Goal: Transaction & Acquisition: Download file/media

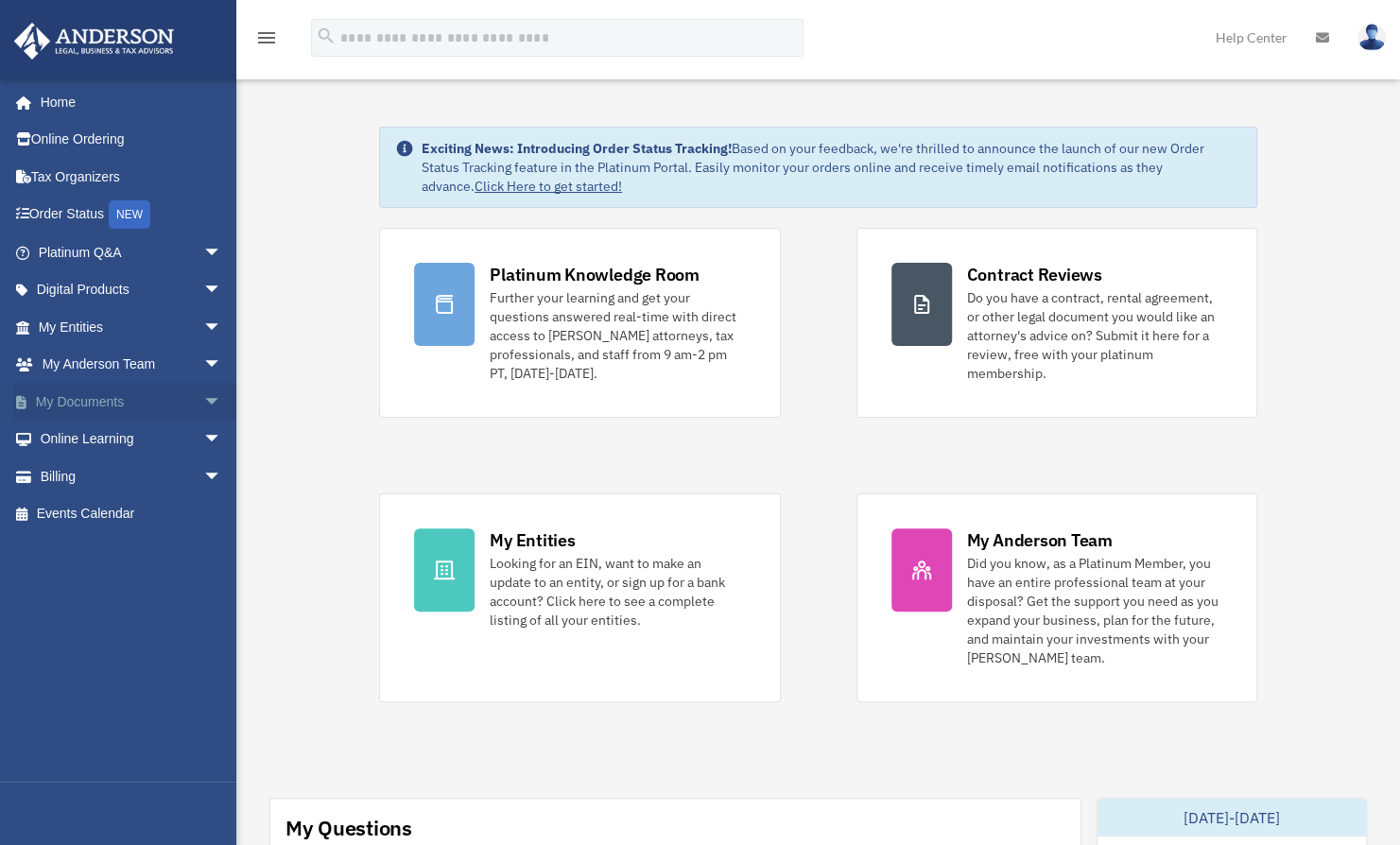
click at [203, 395] on span "arrow_drop_down" at bounding box center [222, 402] width 38 height 39
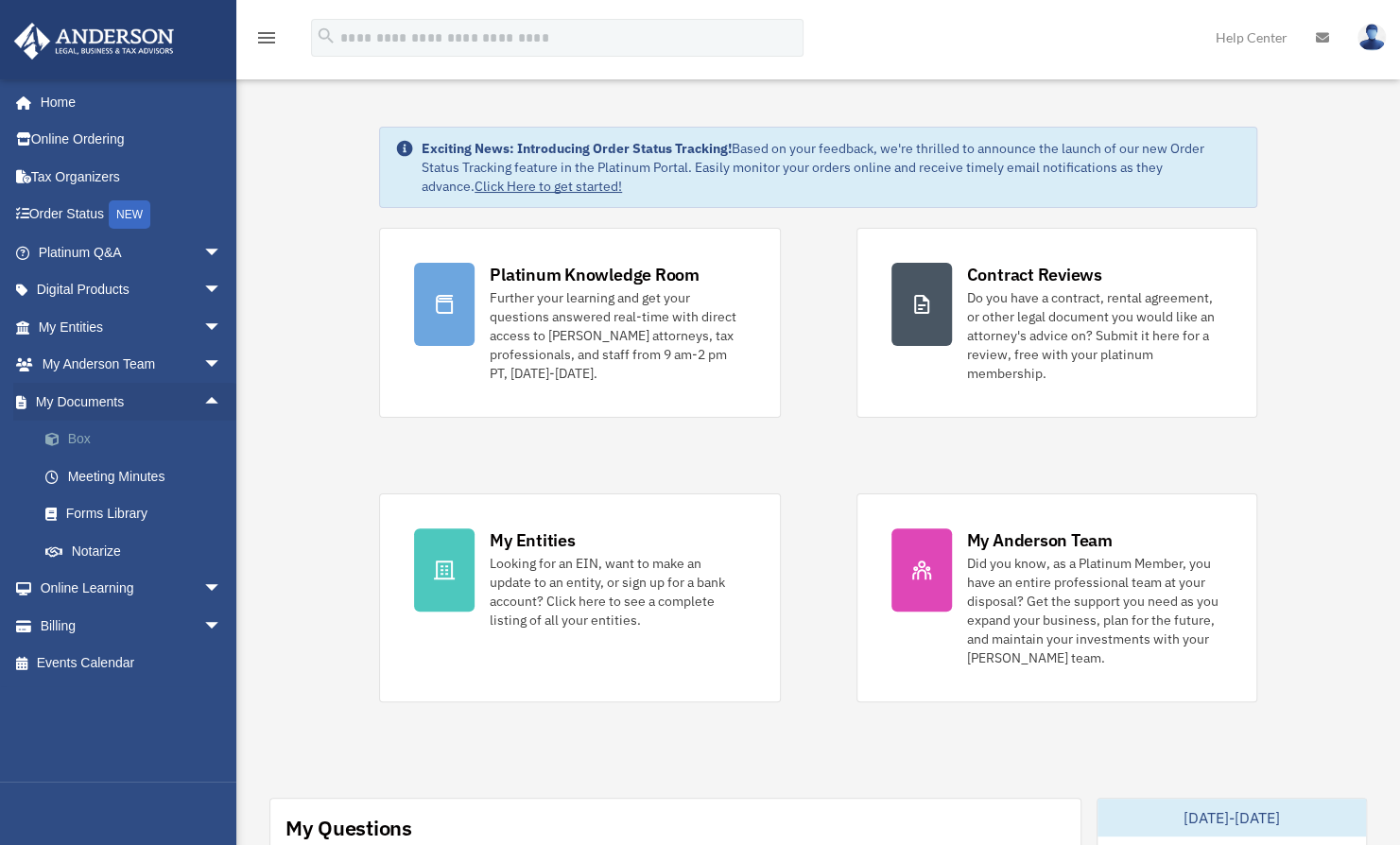
click at [83, 437] on link "Box" at bounding box center [137, 438] width 224 height 38
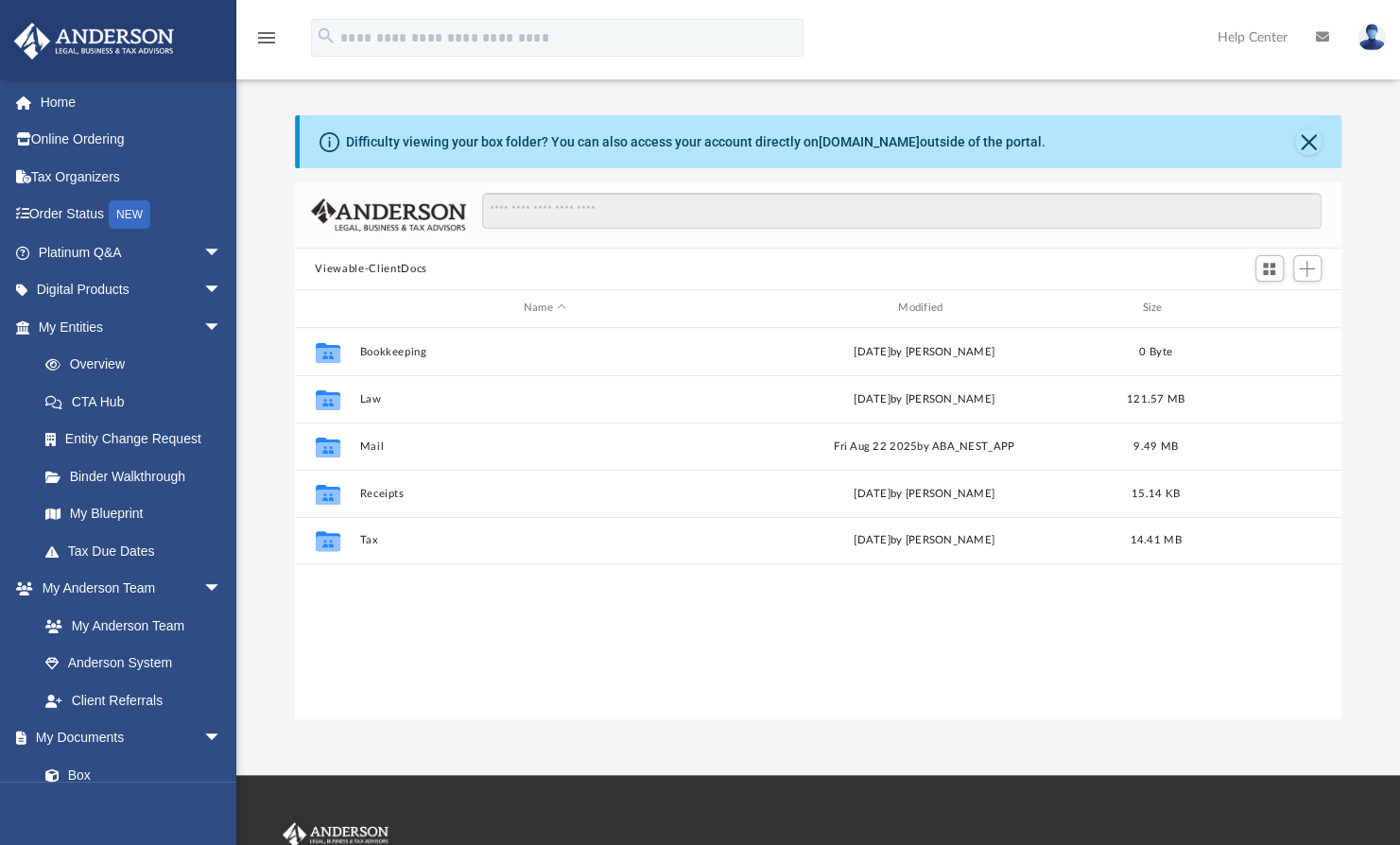
scroll to position [415, 1032]
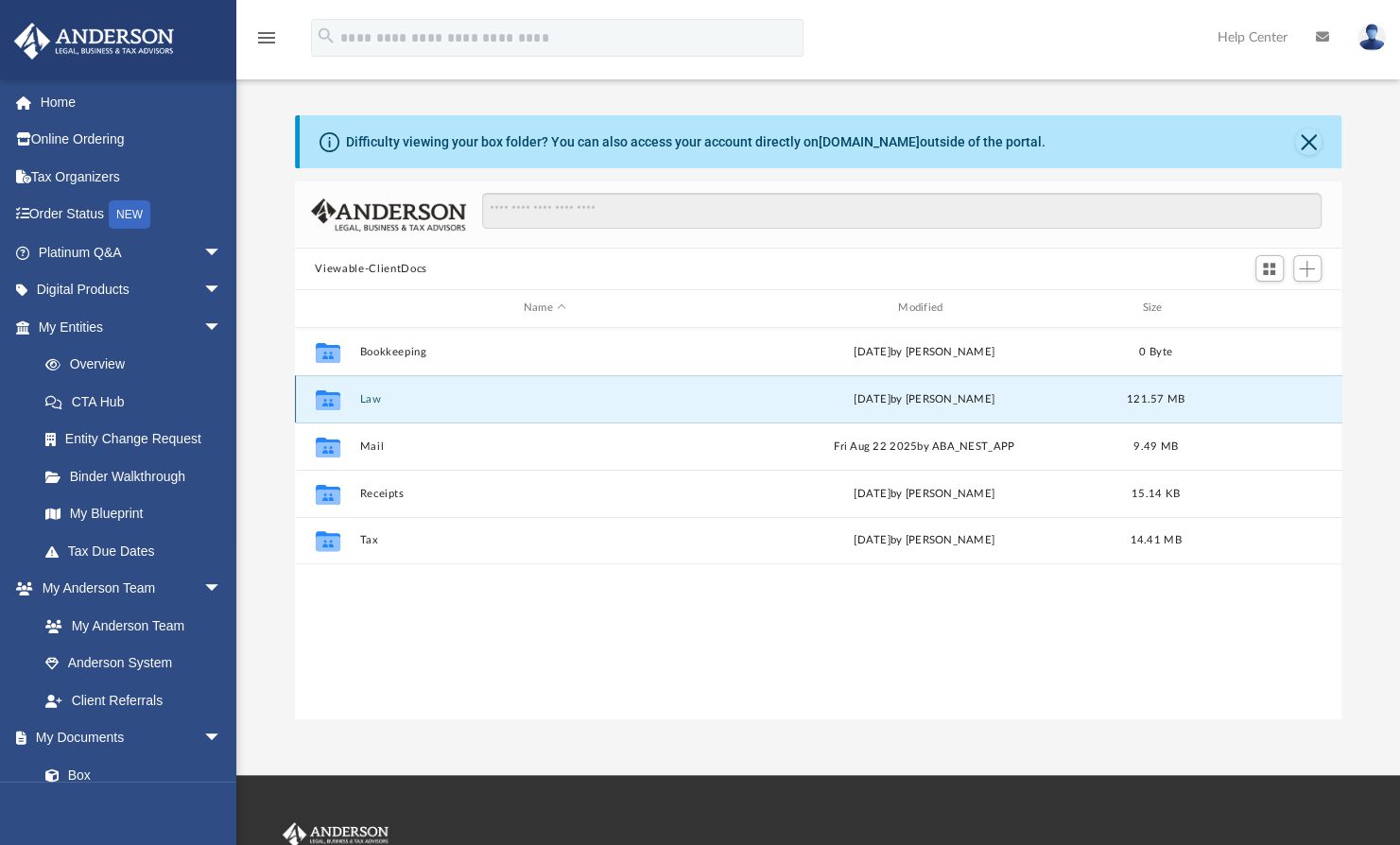
click at [377, 401] on button "Law" at bounding box center [544, 399] width 371 height 13
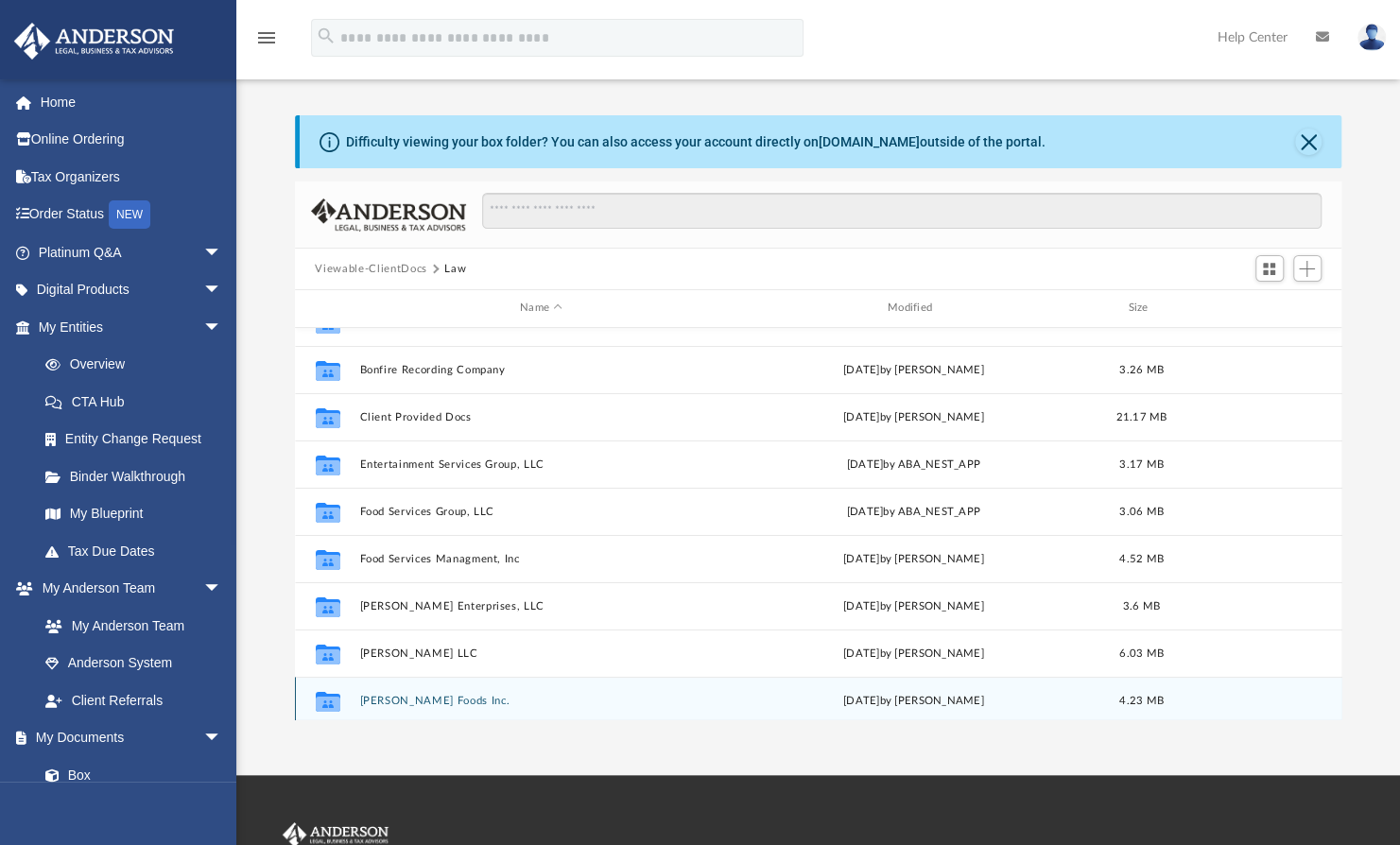
scroll to position [123, 0]
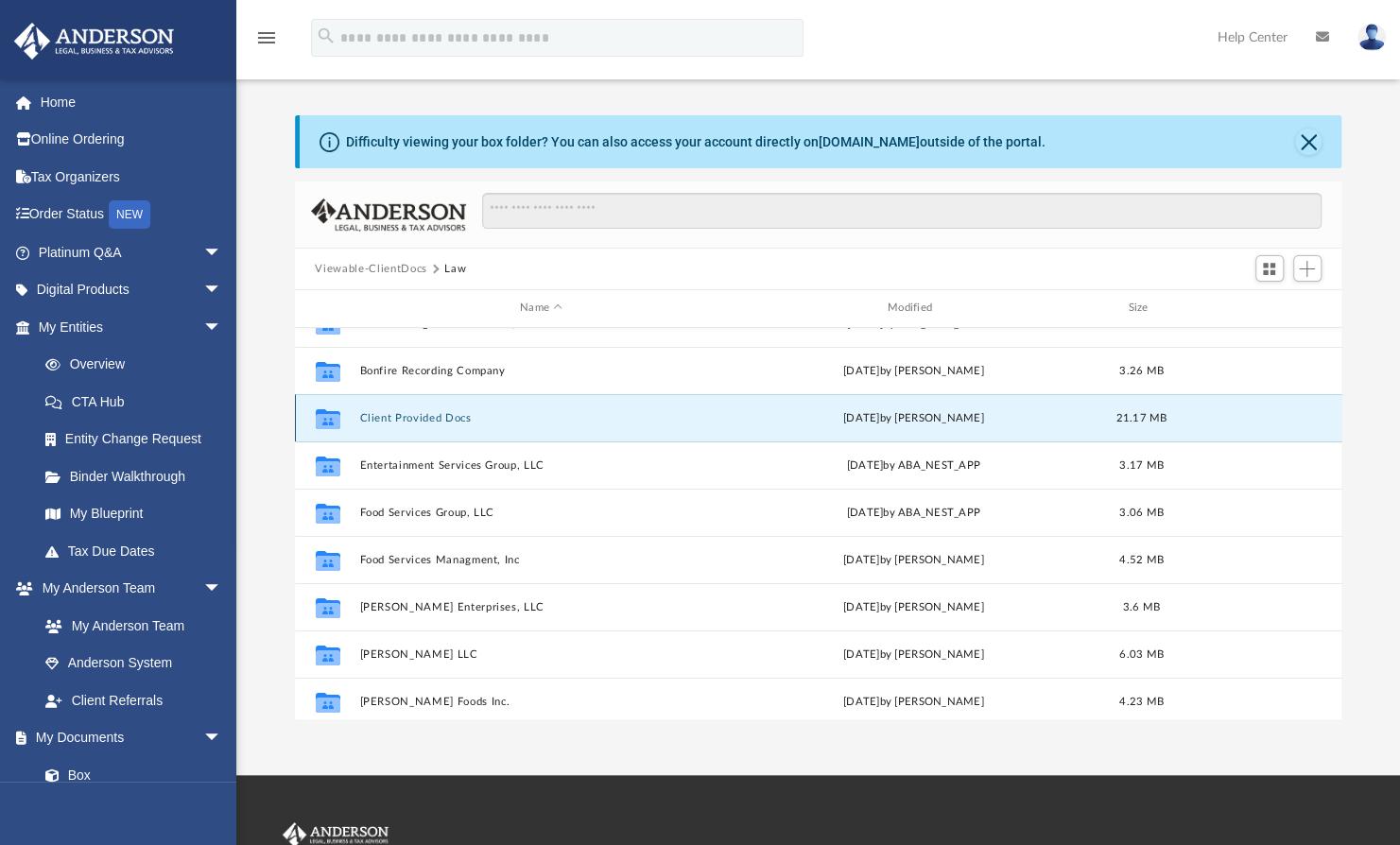
click at [408, 415] on button "Client Provided Docs" at bounding box center [541, 418] width 364 height 13
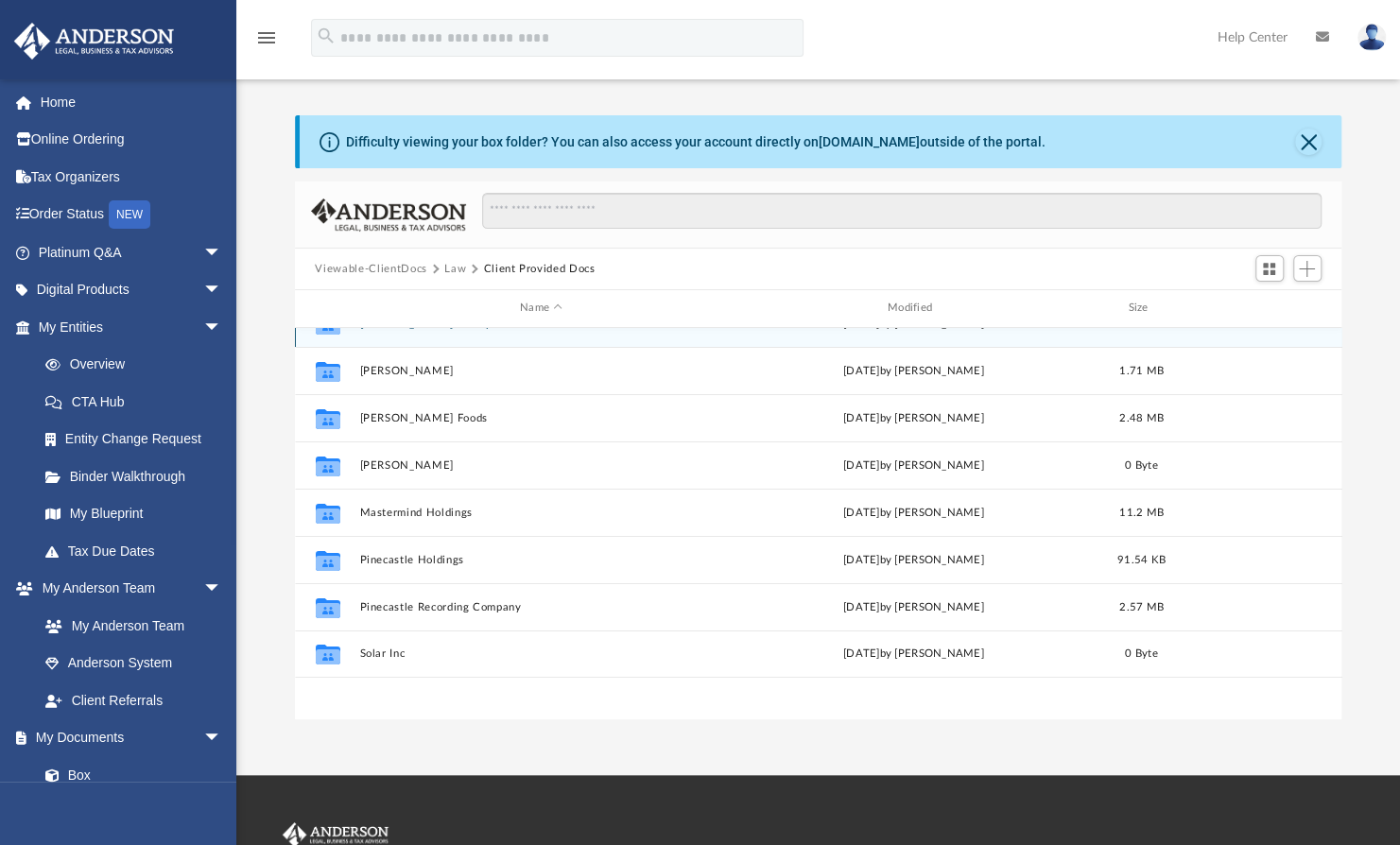
scroll to position [0, 0]
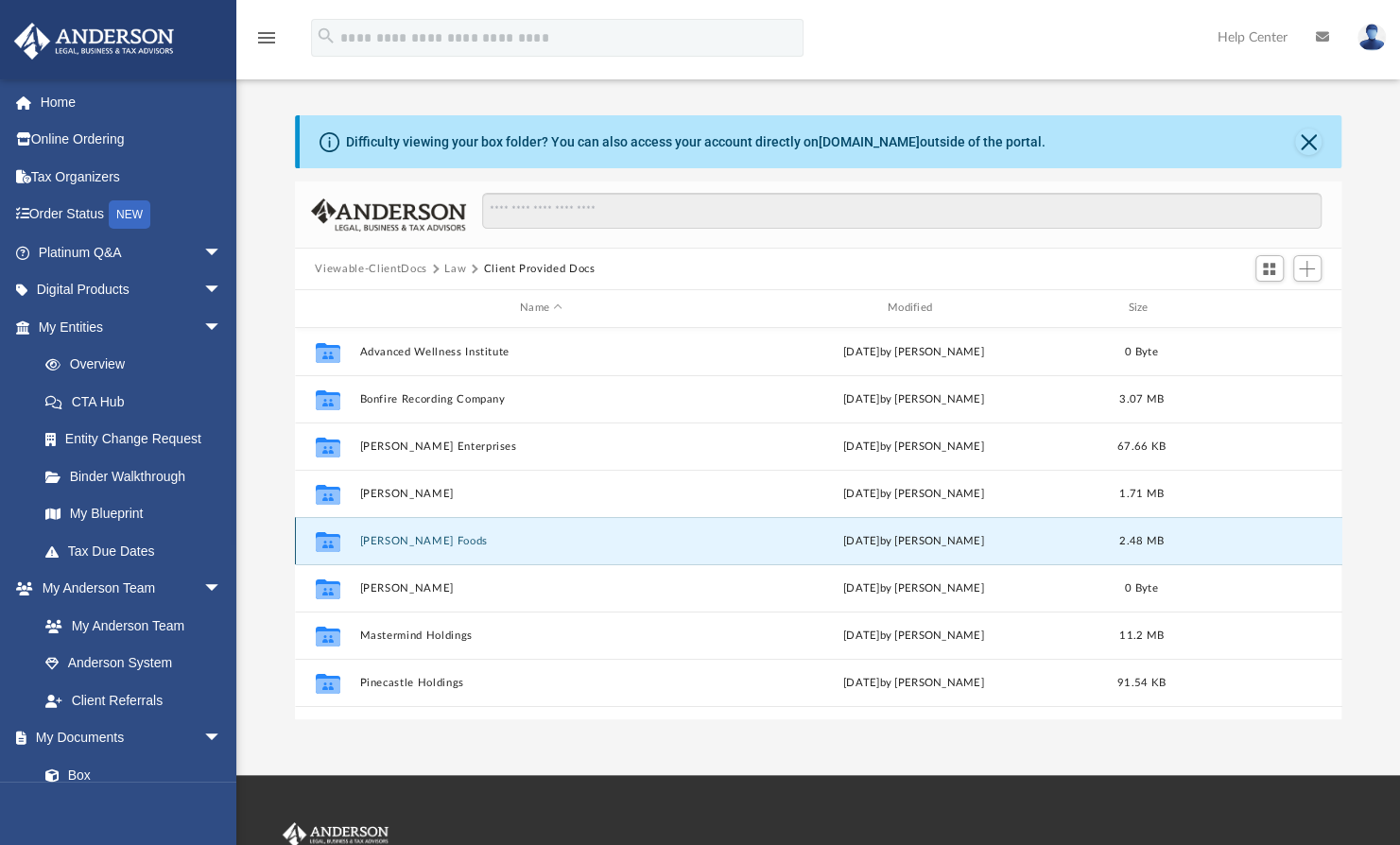
click at [428, 538] on button "[PERSON_NAME] Foods" at bounding box center [541, 541] width 364 height 13
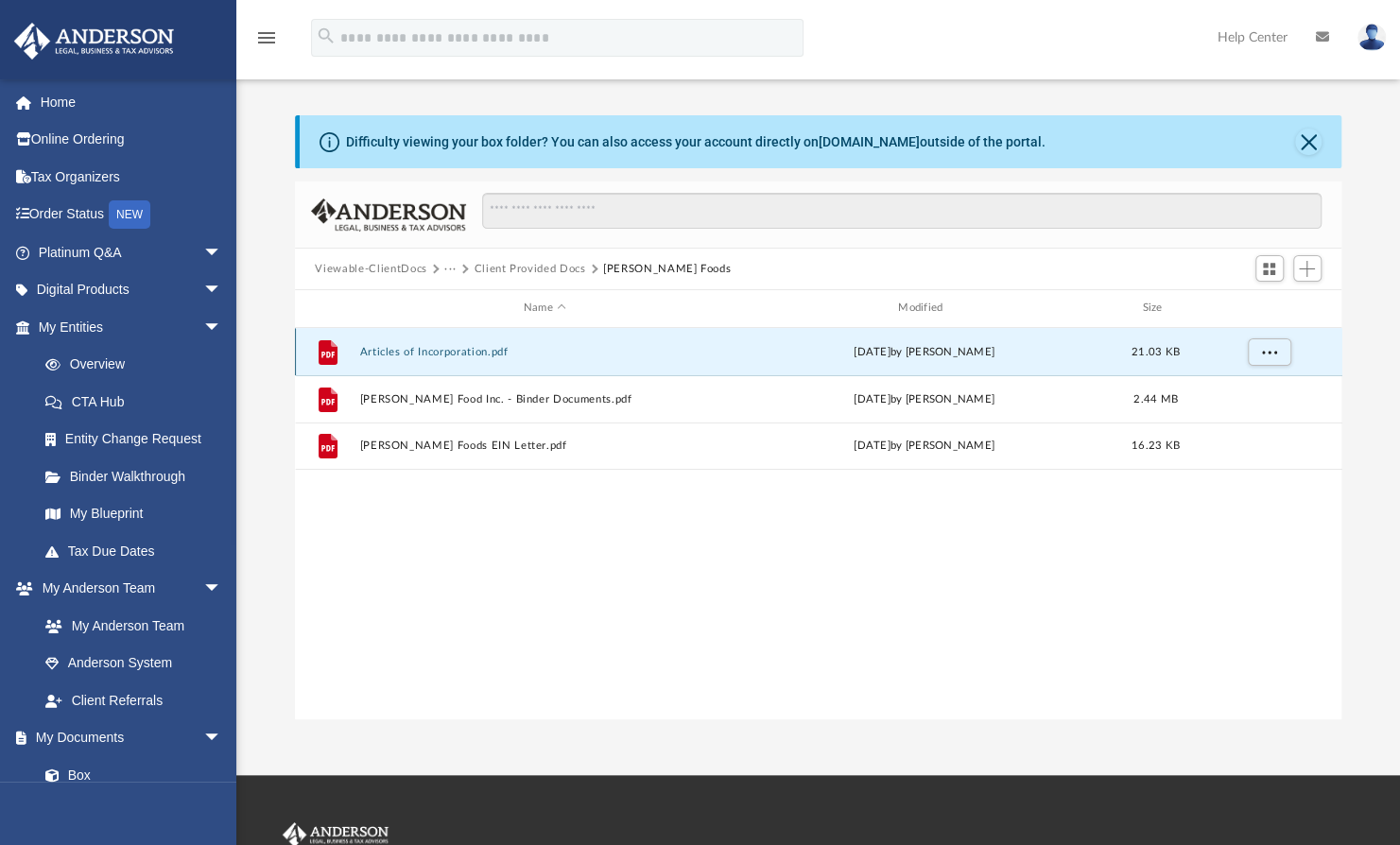
click at [477, 348] on button "Articles of Incorporation.pdf" at bounding box center [544, 351] width 371 height 13
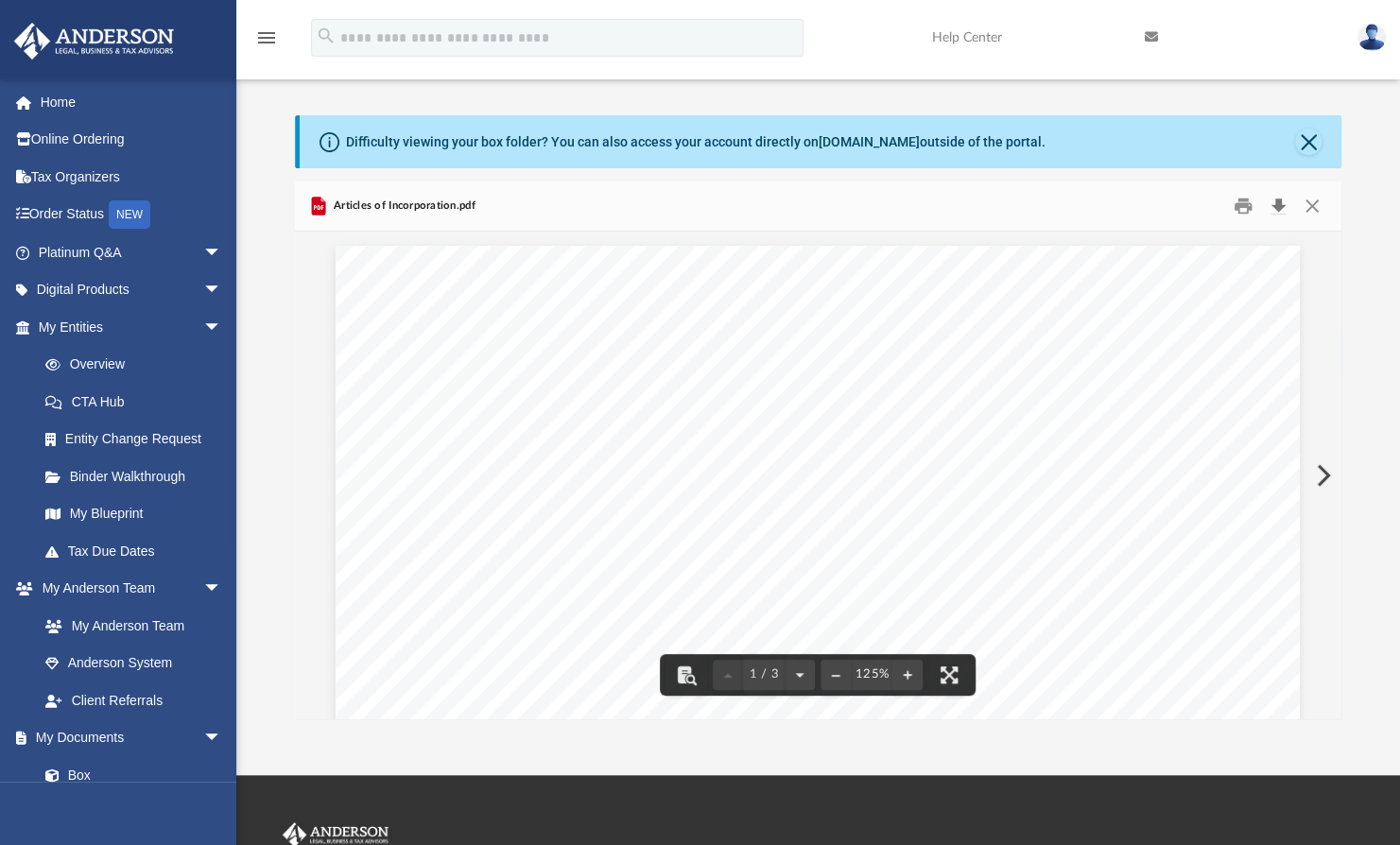
click at [1275, 208] on button "Download" at bounding box center [1278, 206] width 34 height 29
click at [1322, 465] on button "Preview" at bounding box center [1321, 475] width 42 height 53
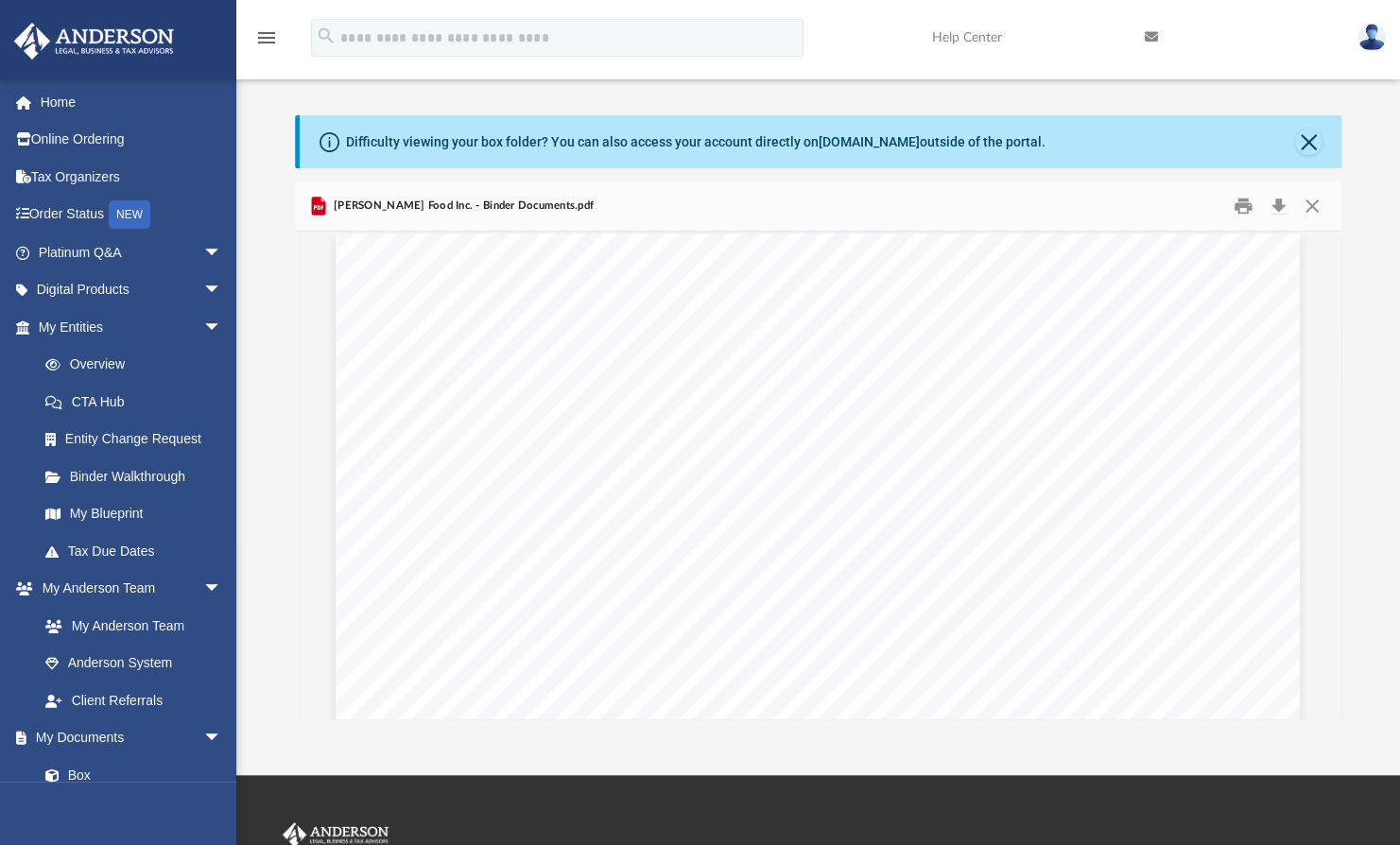
scroll to position [12, 0]
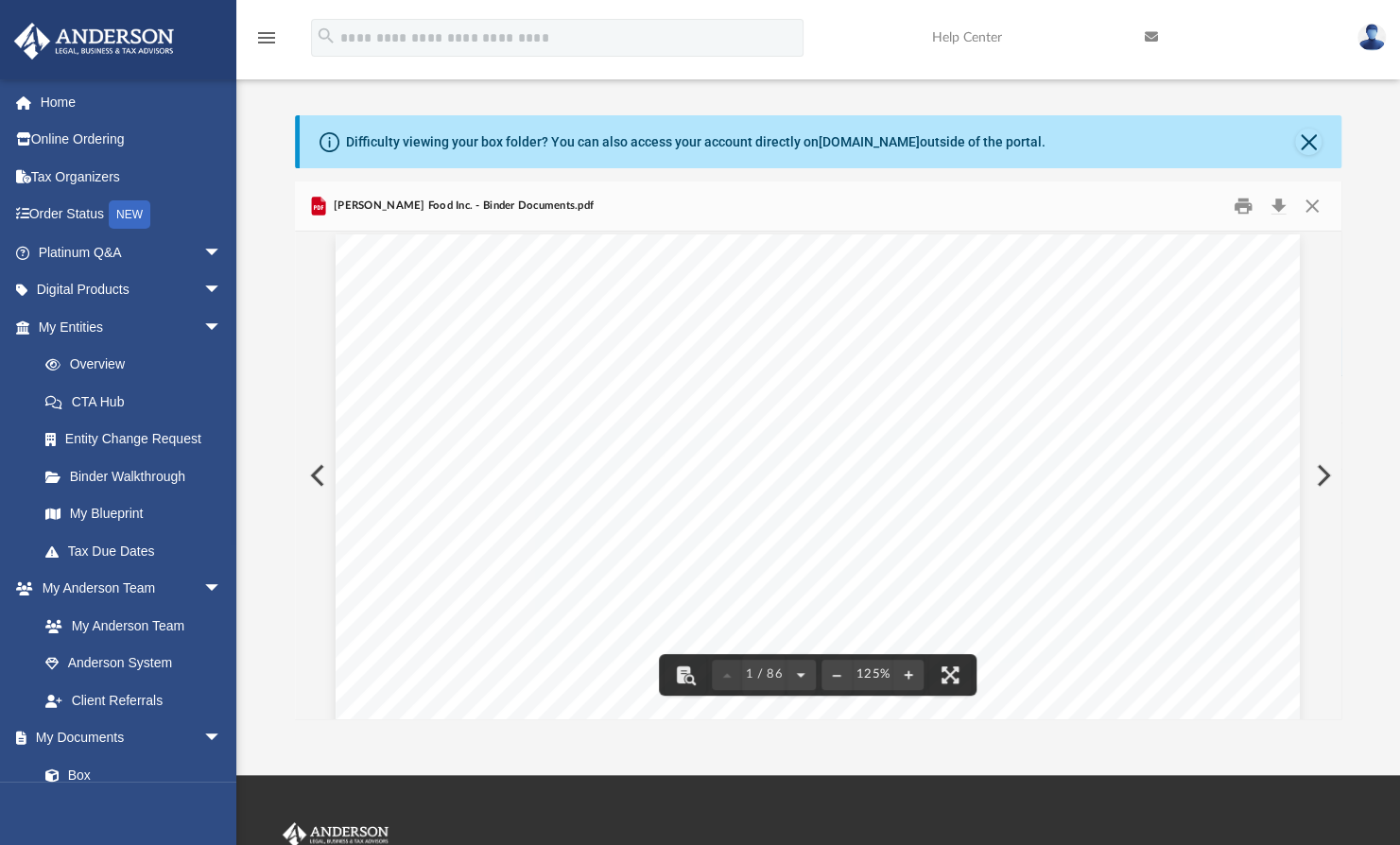
click at [1327, 474] on button "Preview" at bounding box center [1321, 475] width 42 height 53
click at [1282, 212] on button "Download" at bounding box center [1278, 206] width 34 height 29
click at [1306, 199] on button "Close" at bounding box center [1311, 206] width 34 height 29
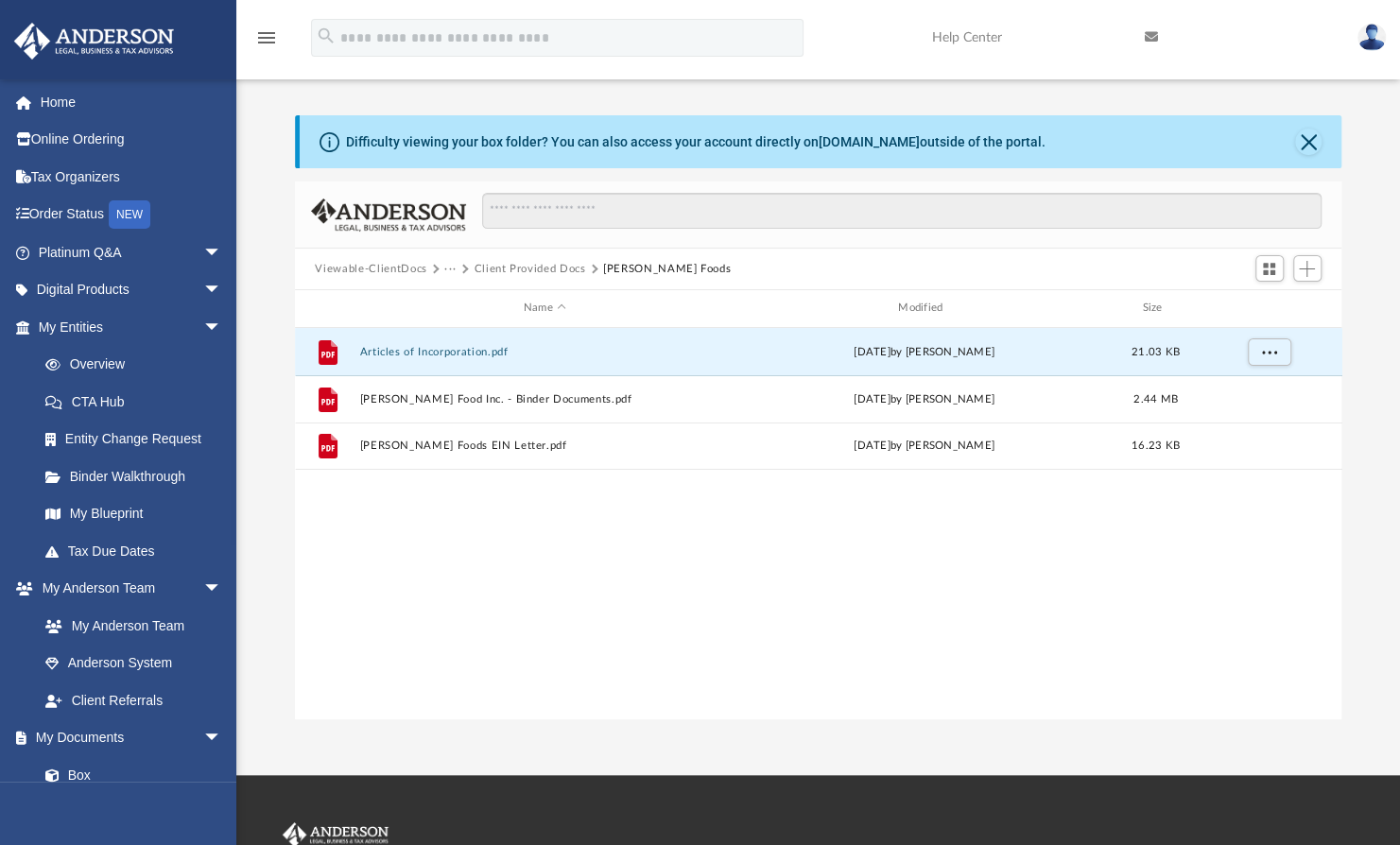
click at [450, 263] on button "···" at bounding box center [450, 269] width 13 height 17
click at [469, 310] on li "Law" at bounding box center [466, 302] width 21 height 20
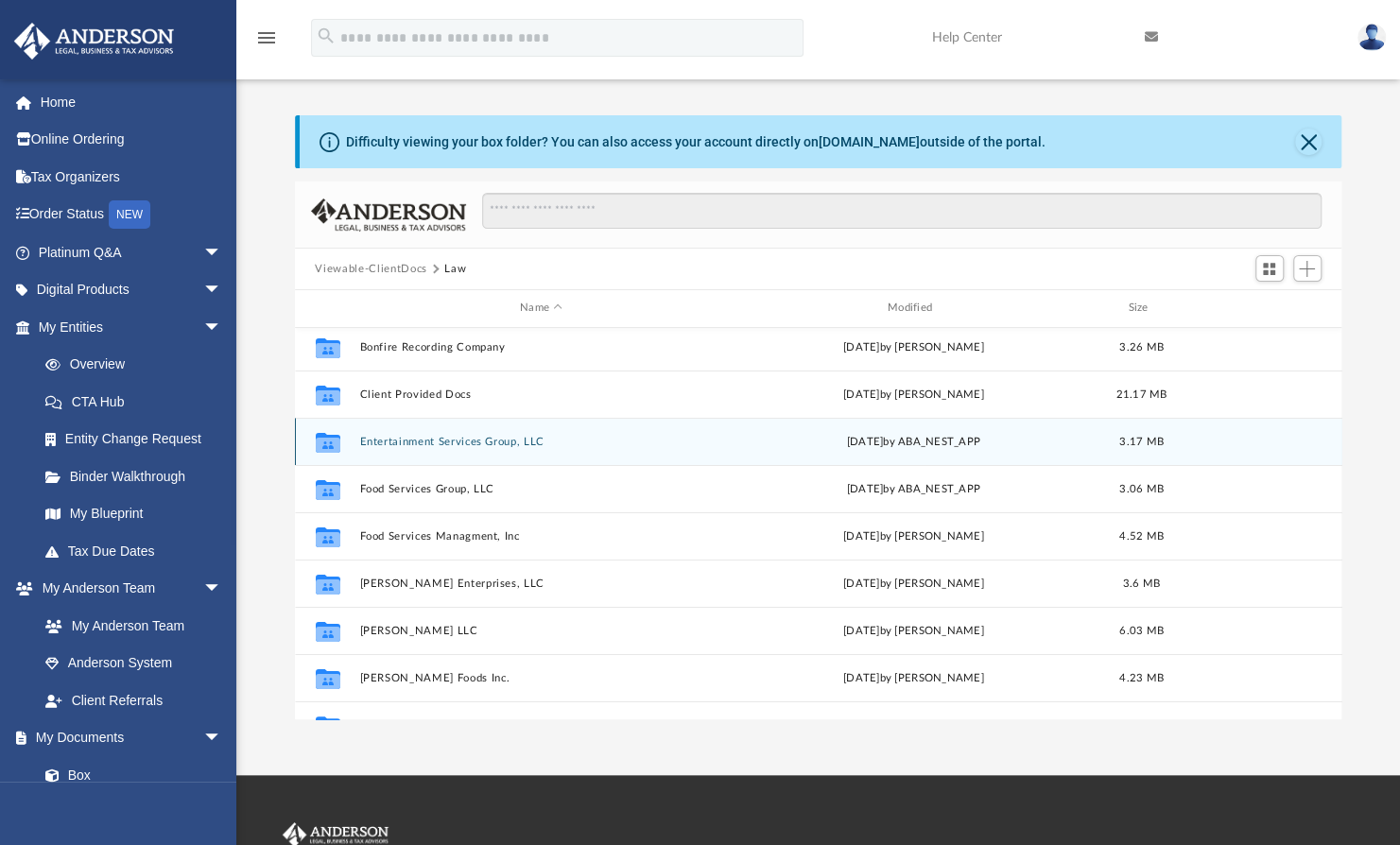
scroll to position [169, 0]
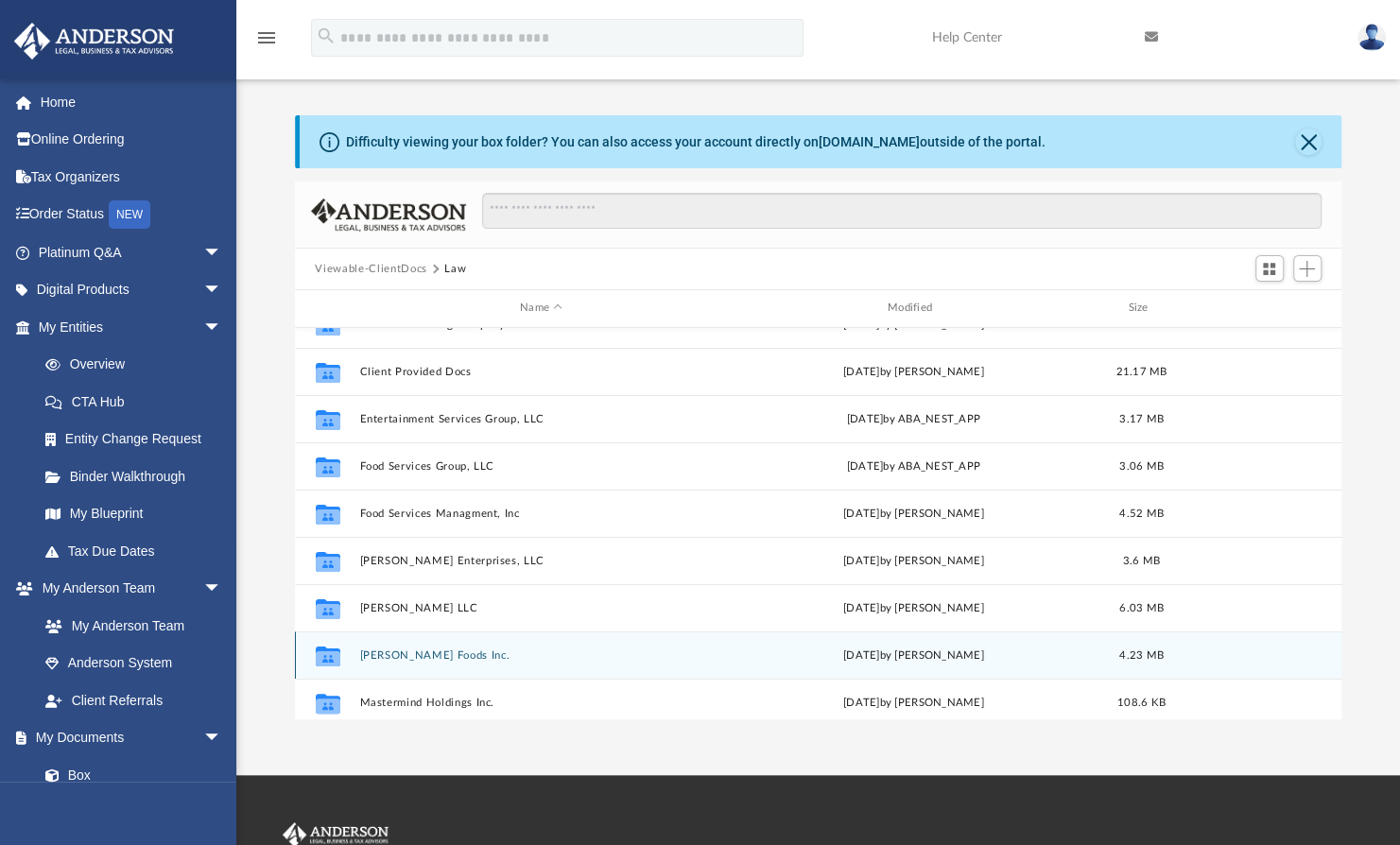
click at [426, 653] on button "[PERSON_NAME] Foods Inc." at bounding box center [541, 655] width 364 height 13
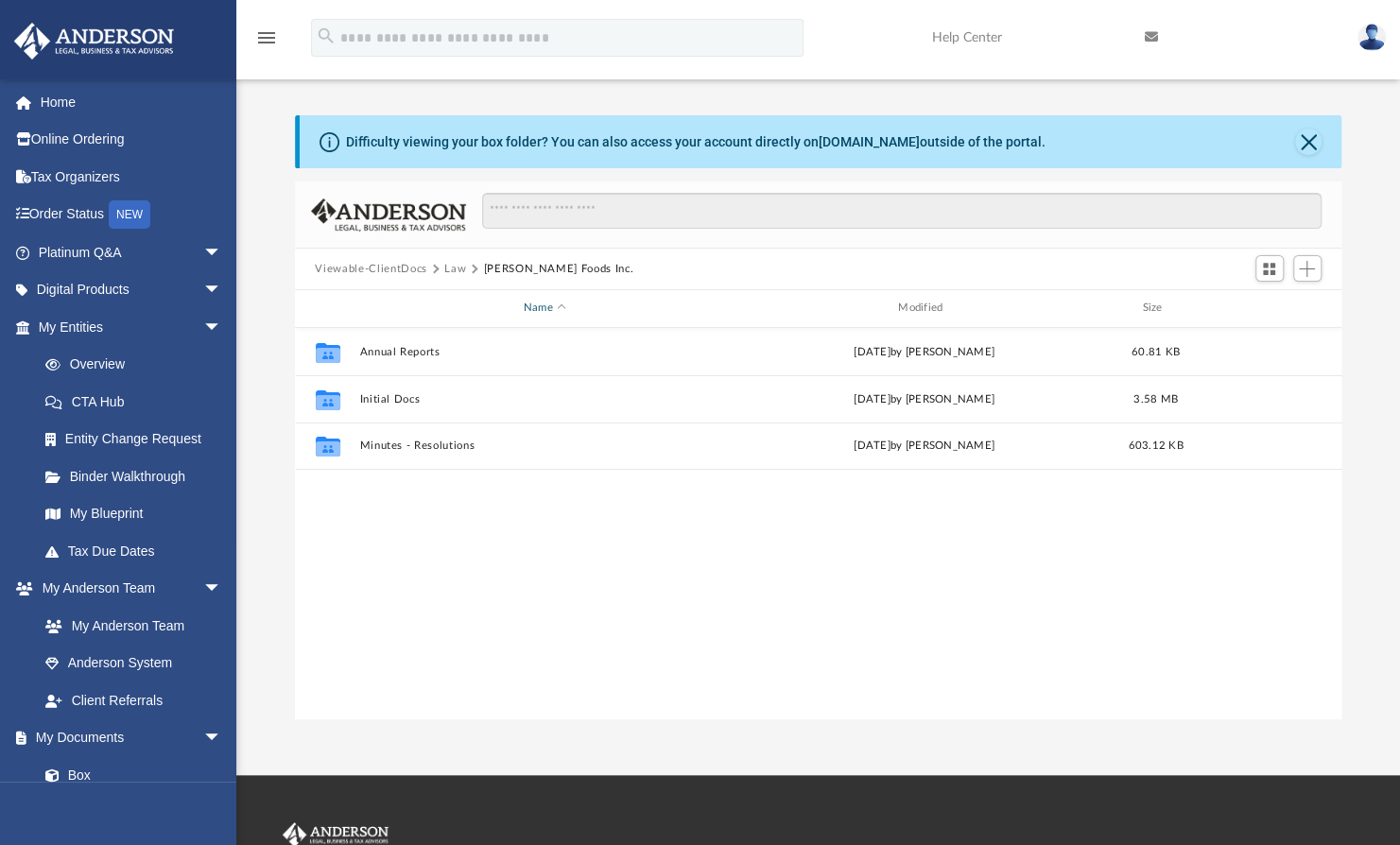
scroll to position [0, 0]
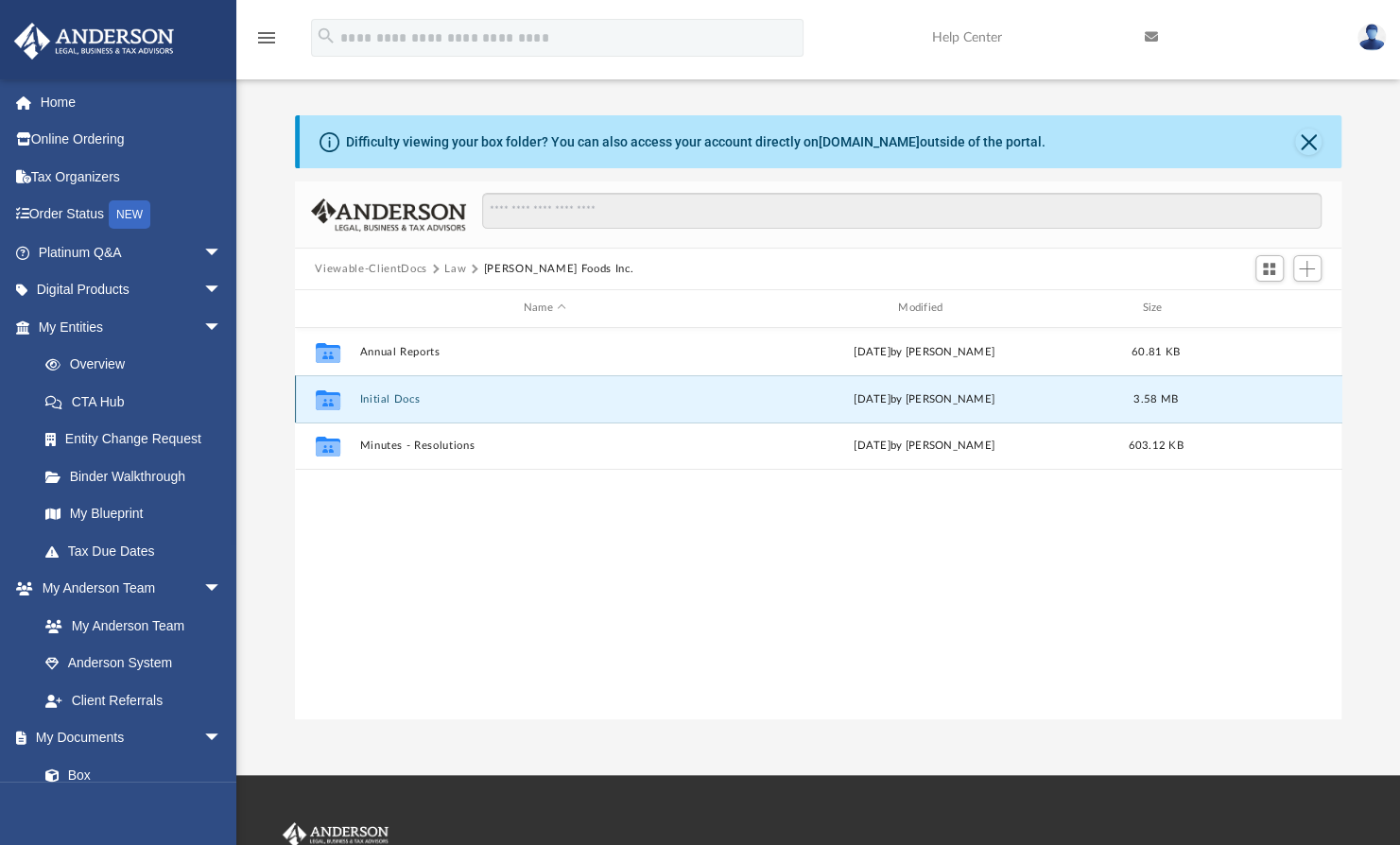
click at [390, 397] on button "Initial Docs" at bounding box center [544, 399] width 371 height 13
click at [390, 397] on button "Form 8869" at bounding box center [544, 398] width 371 height 13
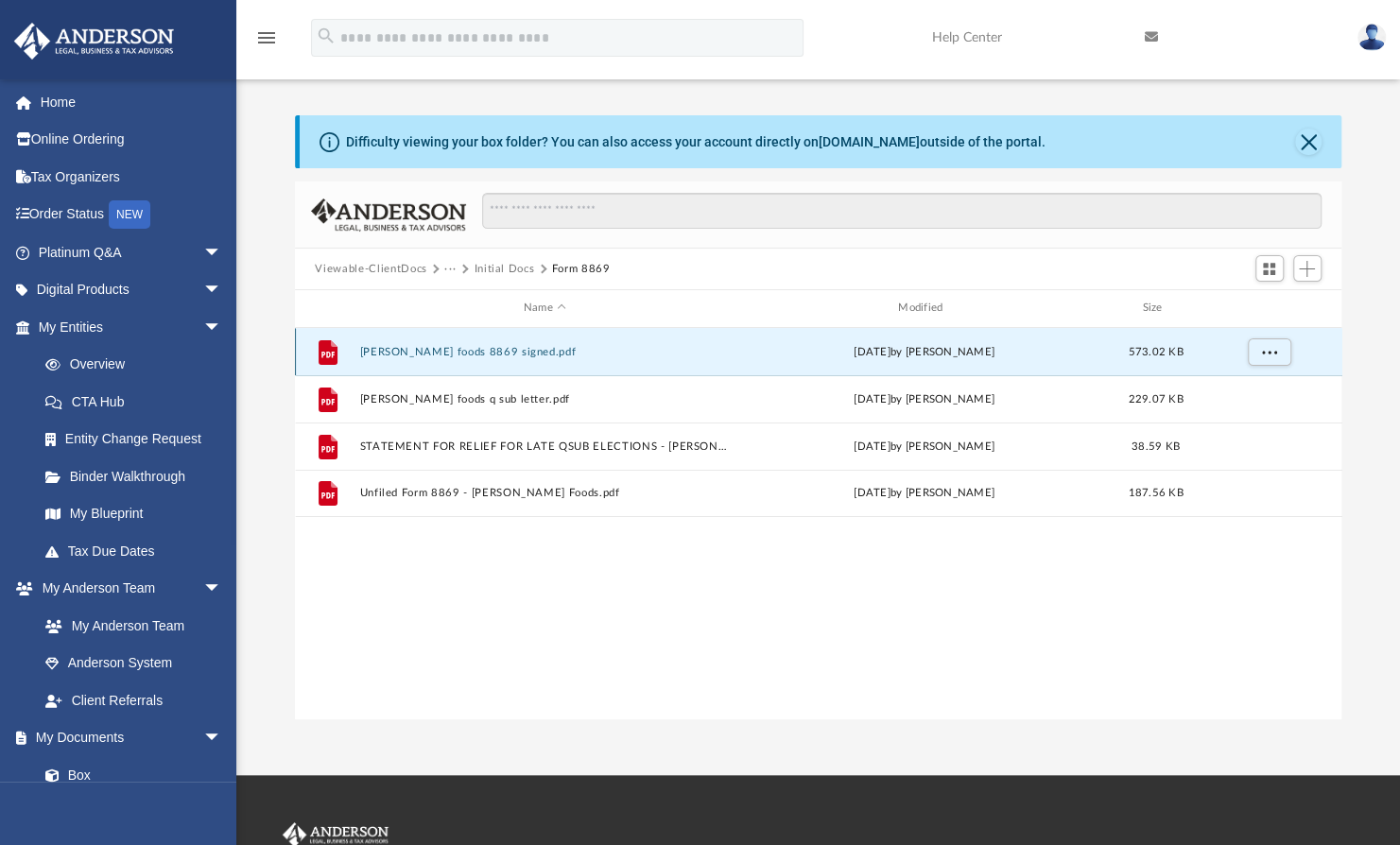
click at [449, 351] on button "[PERSON_NAME] foods 8869 signed.pdf" at bounding box center [544, 351] width 371 height 13
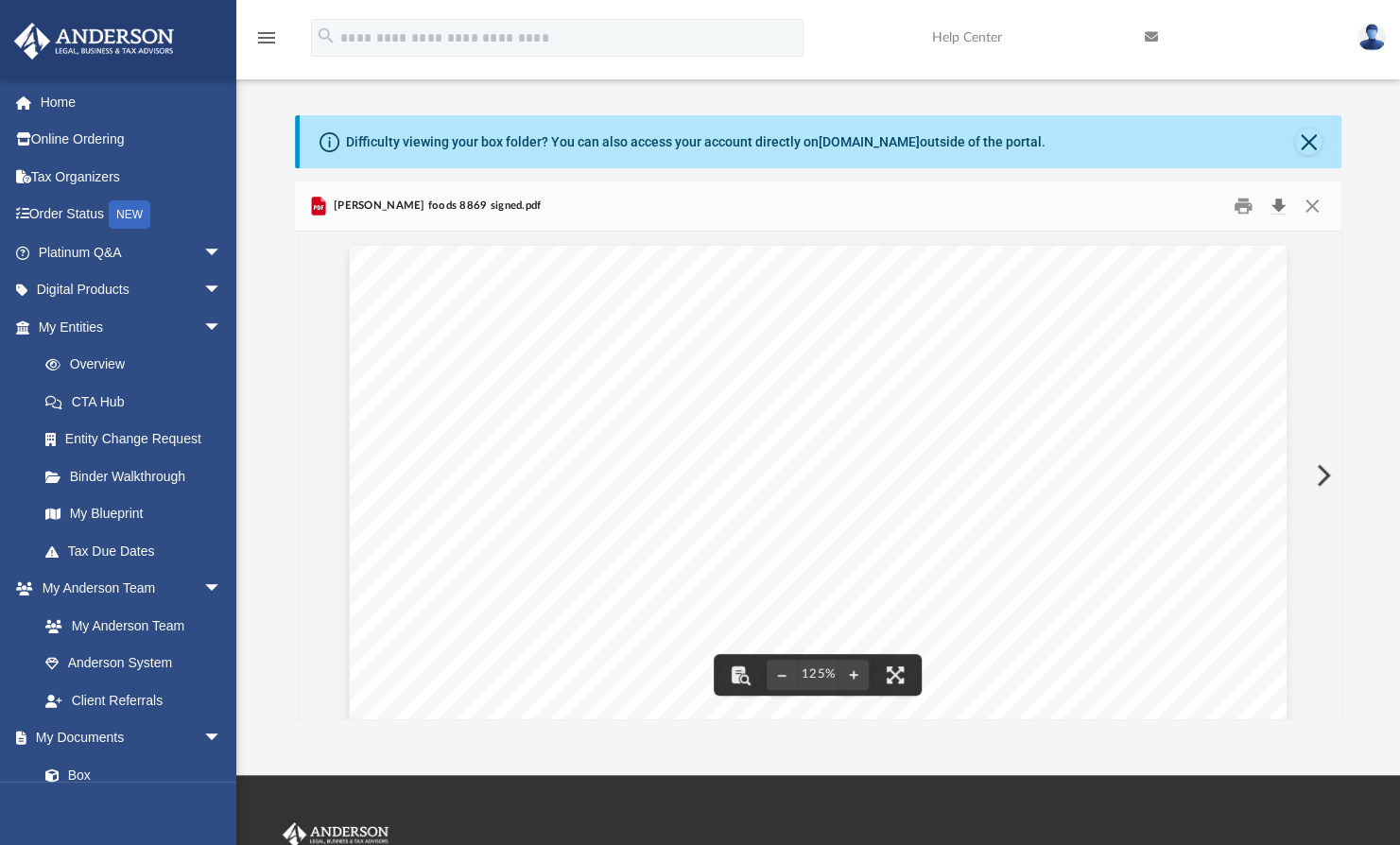
click at [1272, 204] on button "Download" at bounding box center [1278, 206] width 34 height 29
